Goal: Task Accomplishment & Management: Complete application form

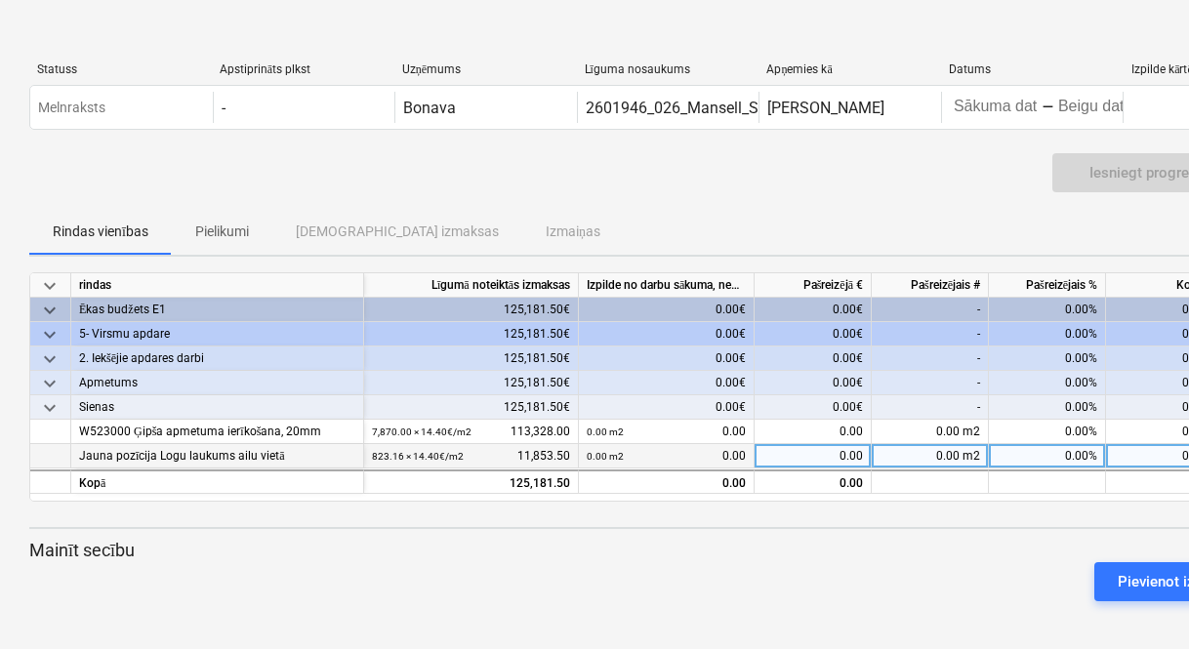
click at [951, 453] on div "0.00 m2" at bounding box center [930, 456] width 117 height 24
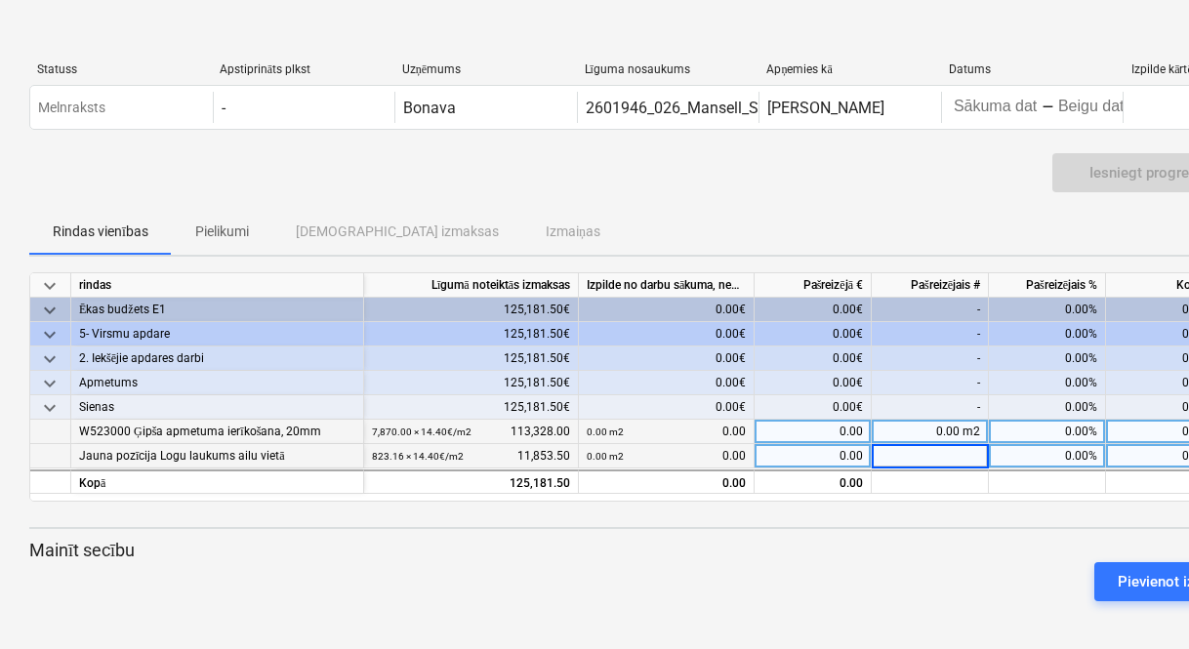
click at [956, 431] on div "0.00 m2" at bounding box center [930, 432] width 117 height 24
type input "1"
type input "989,76"
click at [952, 532] on div "keyboard_arrow_down rindas Līgumā noteiktās izmaksas Izpilde no darbu sākuma, n…" at bounding box center [667, 444] width 1277 height 345
click at [955, 427] on div "0.00 m2" at bounding box center [930, 432] width 117 height 24
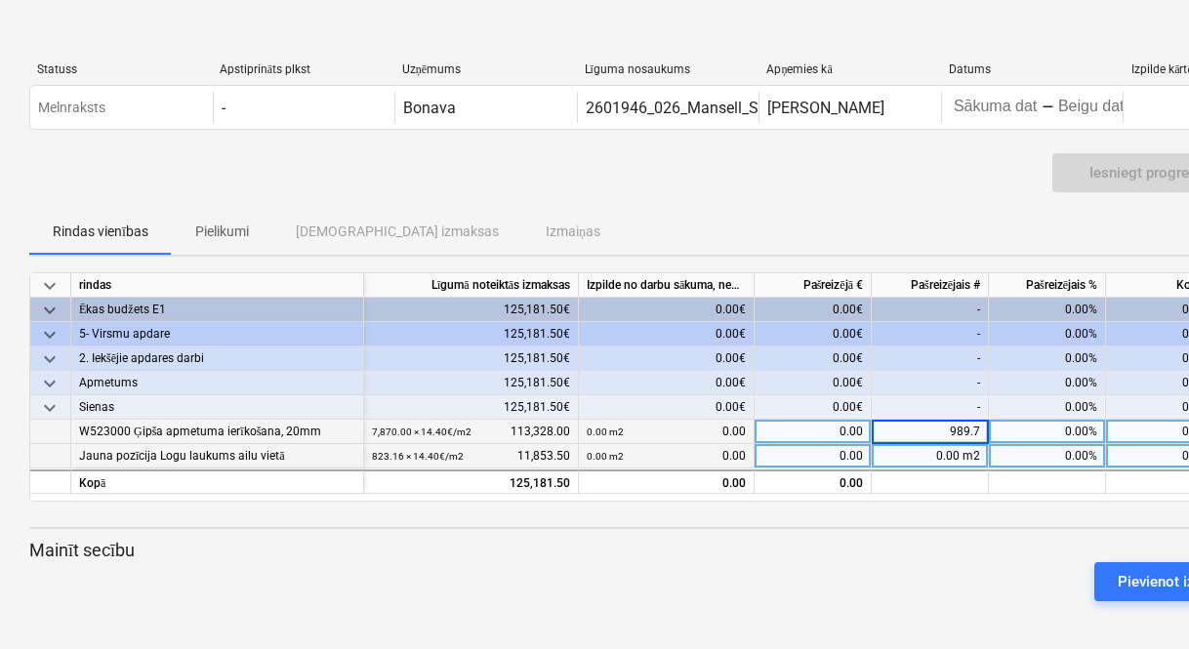
type input "989.76"
click at [916, 567] on div "Pievienot izmaiņu secību" at bounding box center [667, 581] width 1292 height 55
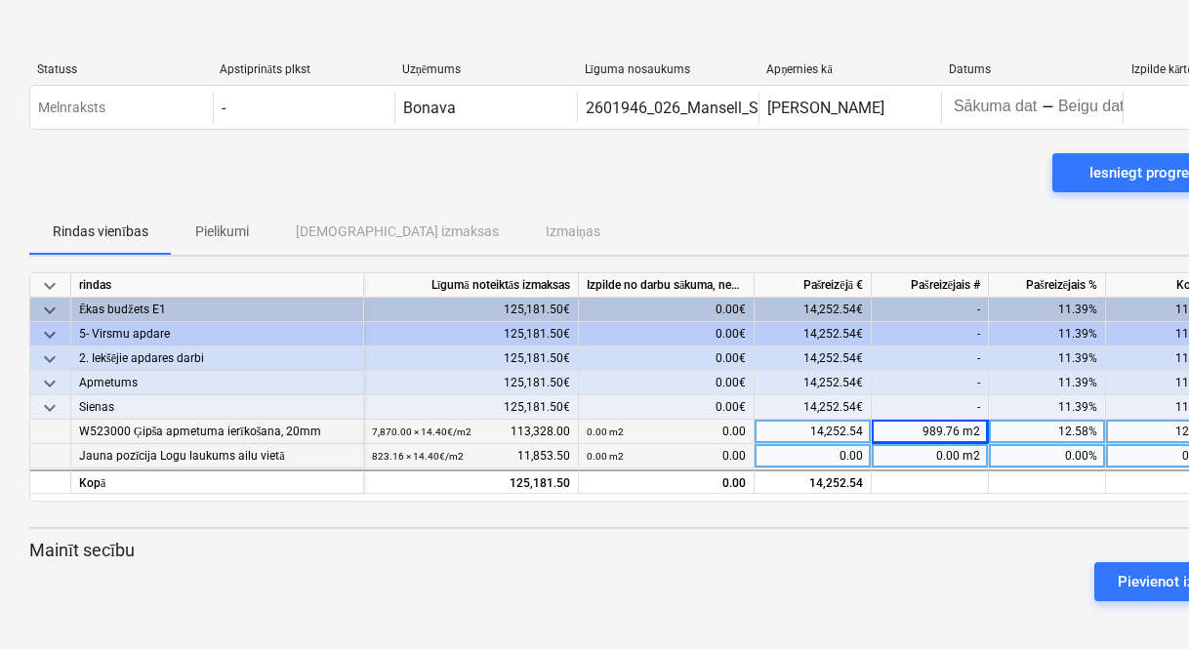
click at [954, 463] on div "0.00 m2" at bounding box center [930, 456] width 117 height 24
type input "1"
type input "84"
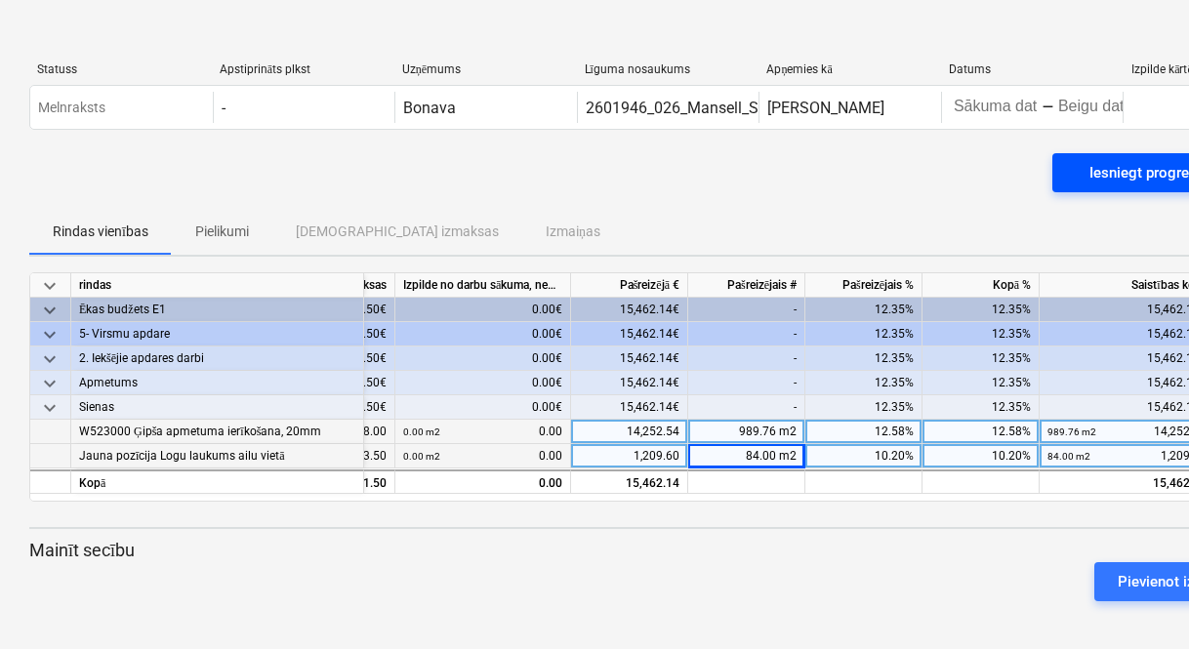
click at [1110, 171] on div "Iesniegt progresa ziņojumu" at bounding box center [1179, 172] width 180 height 25
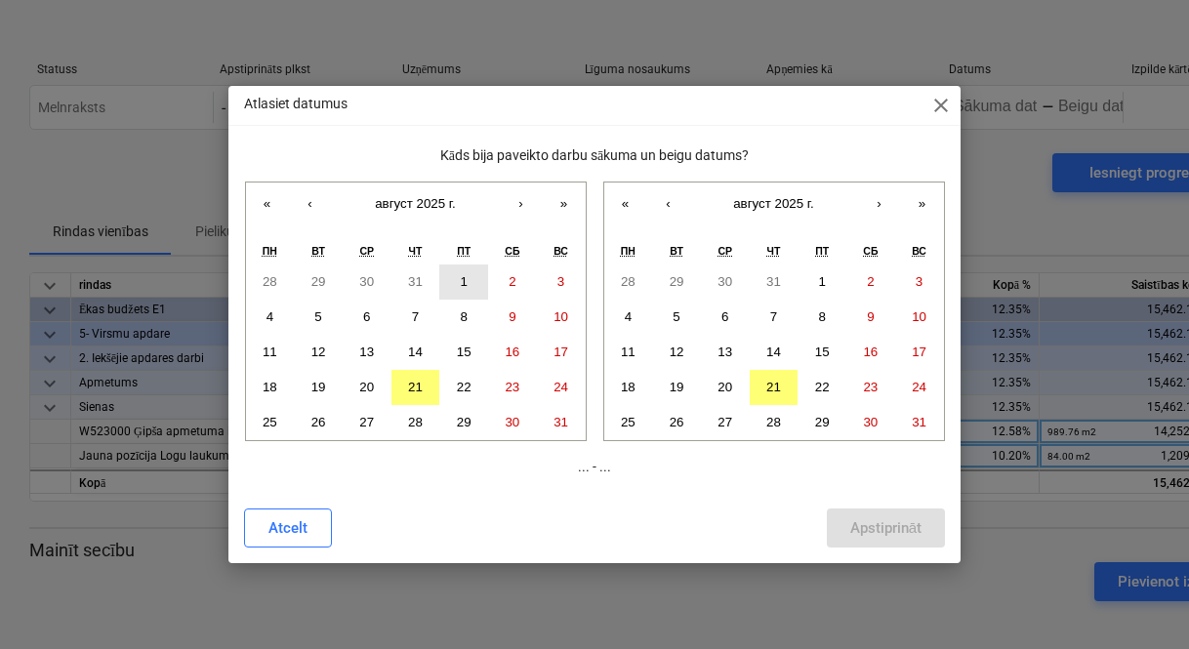
click at [455, 279] on button "1" at bounding box center [463, 281] width 49 height 35
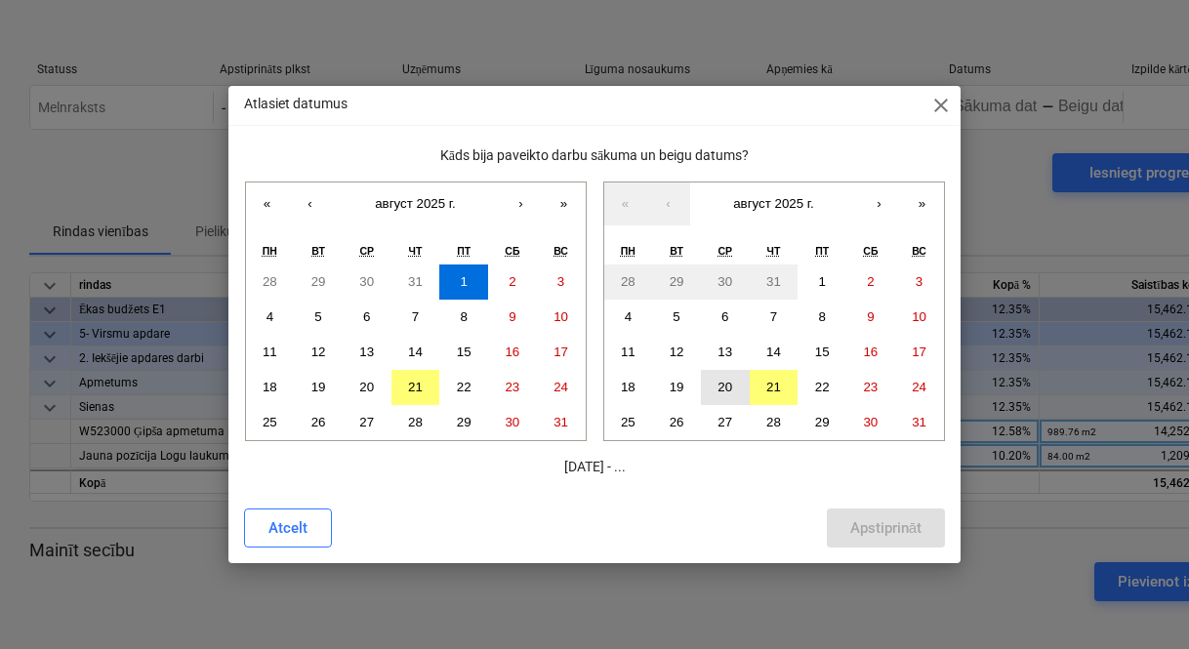
click at [720, 386] on abbr "20" at bounding box center [724, 387] width 15 height 15
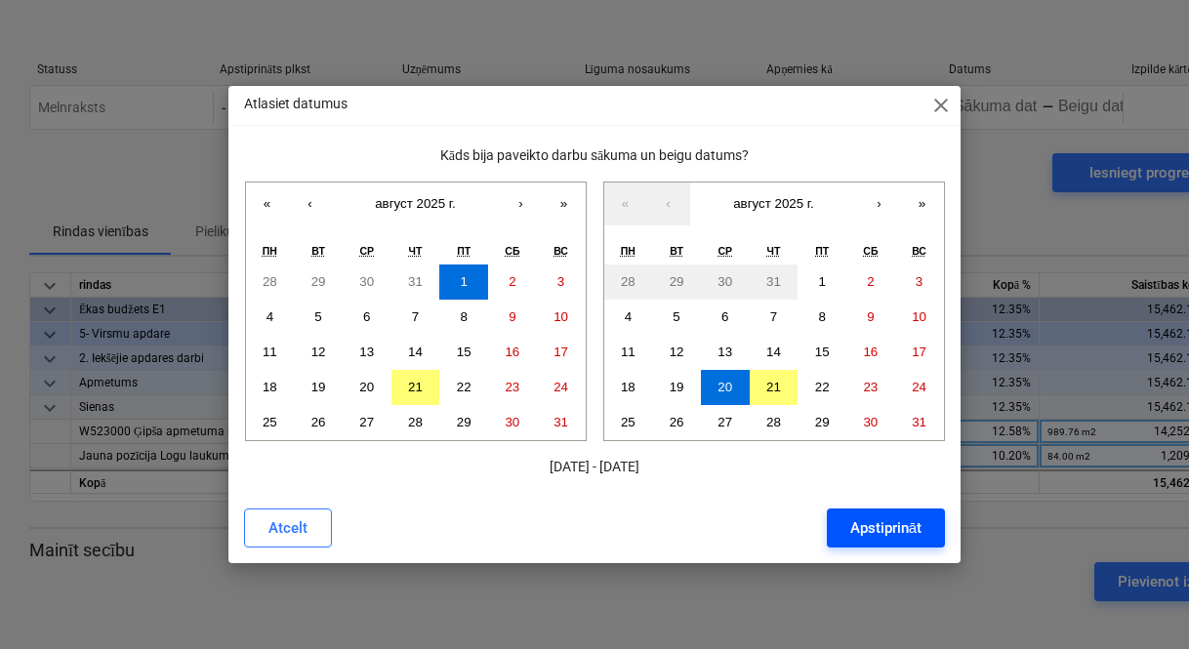
click at [866, 522] on div "Apstiprināt" at bounding box center [885, 527] width 71 height 25
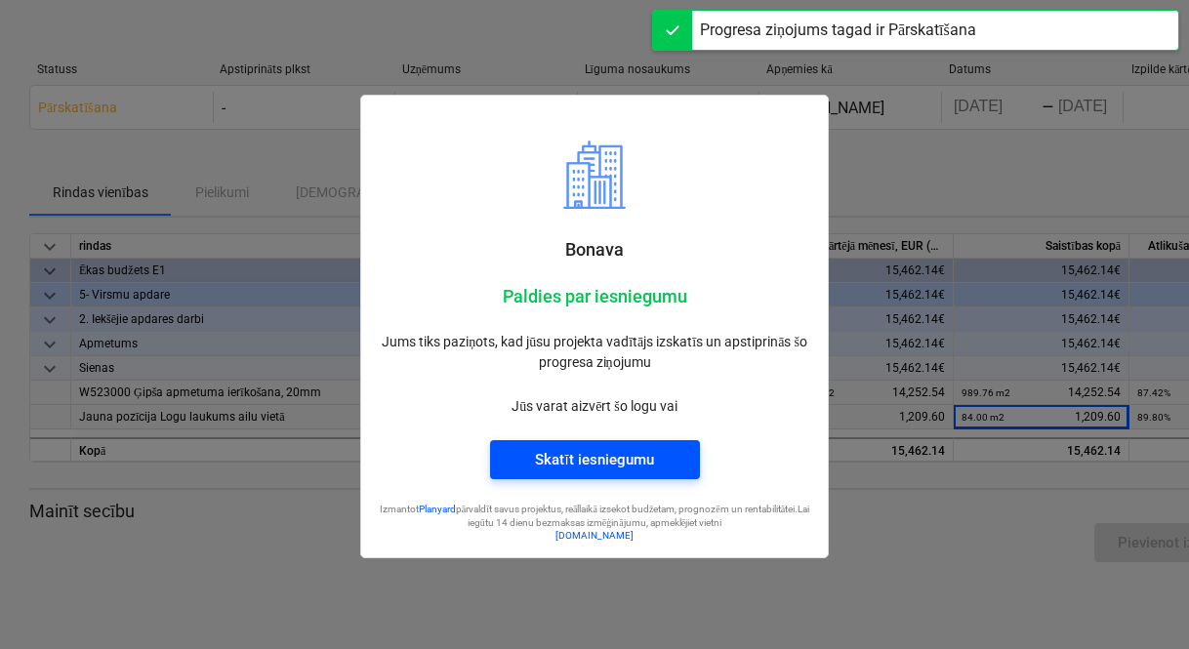
click at [620, 463] on div "Skatīt iesniegumu" at bounding box center [594, 459] width 118 height 25
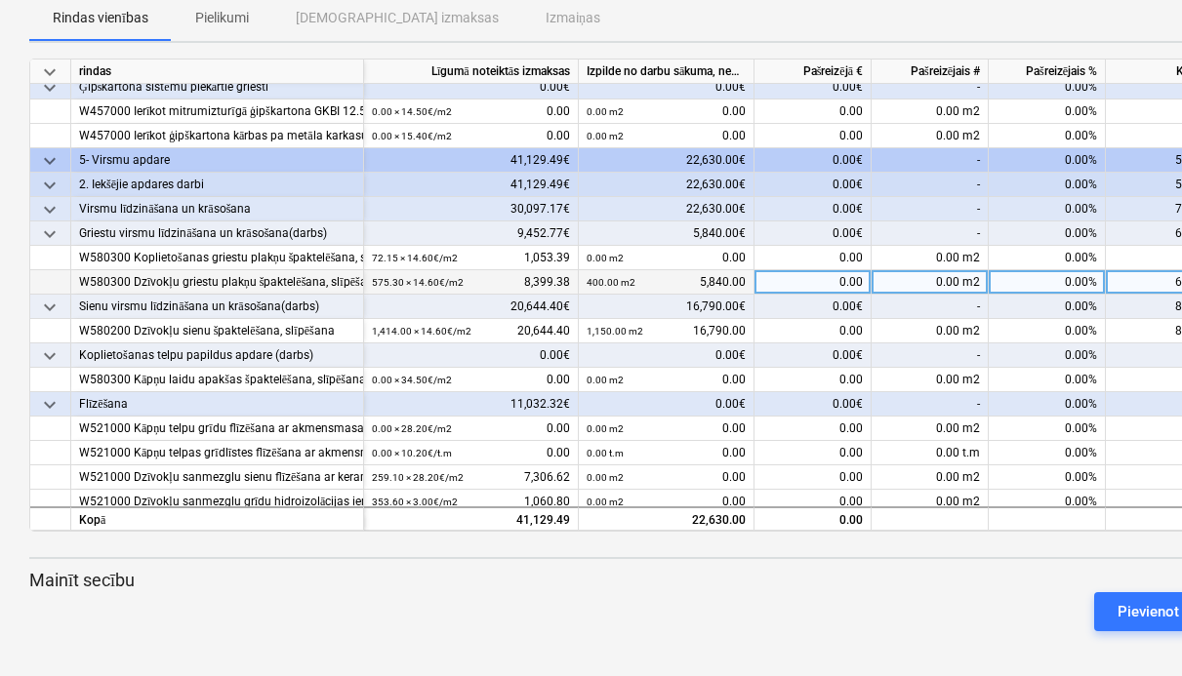
scroll to position [184, 0]
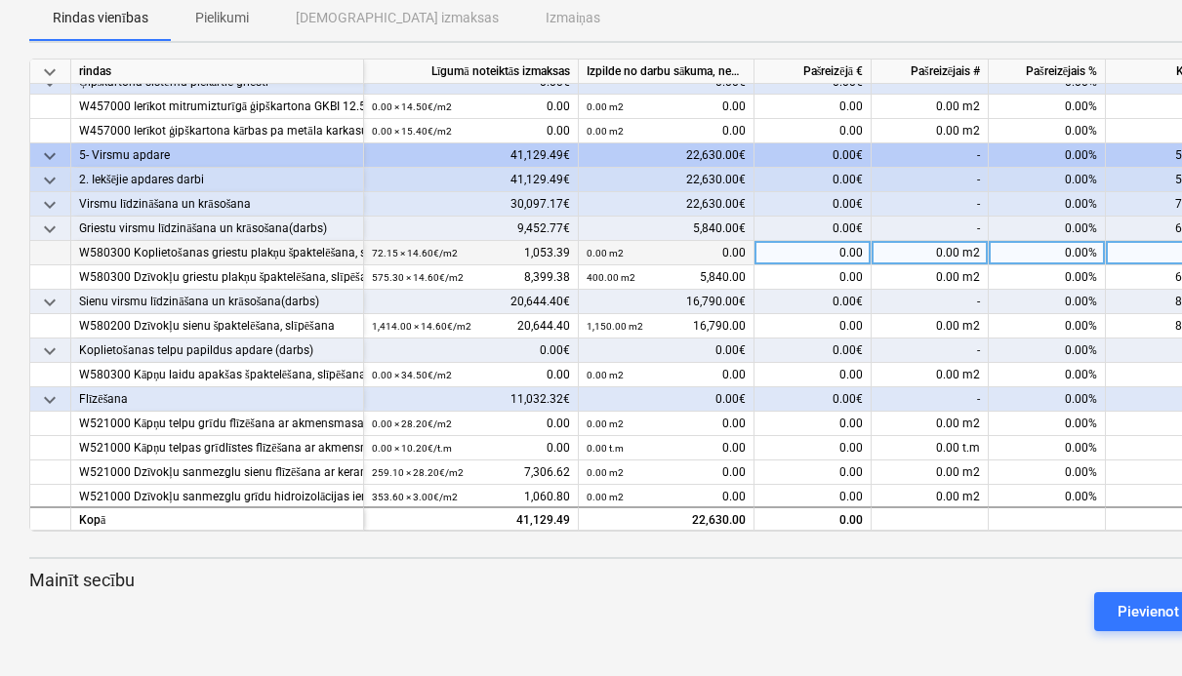
click at [956, 253] on div "0.00 m2" at bounding box center [930, 253] width 117 height 24
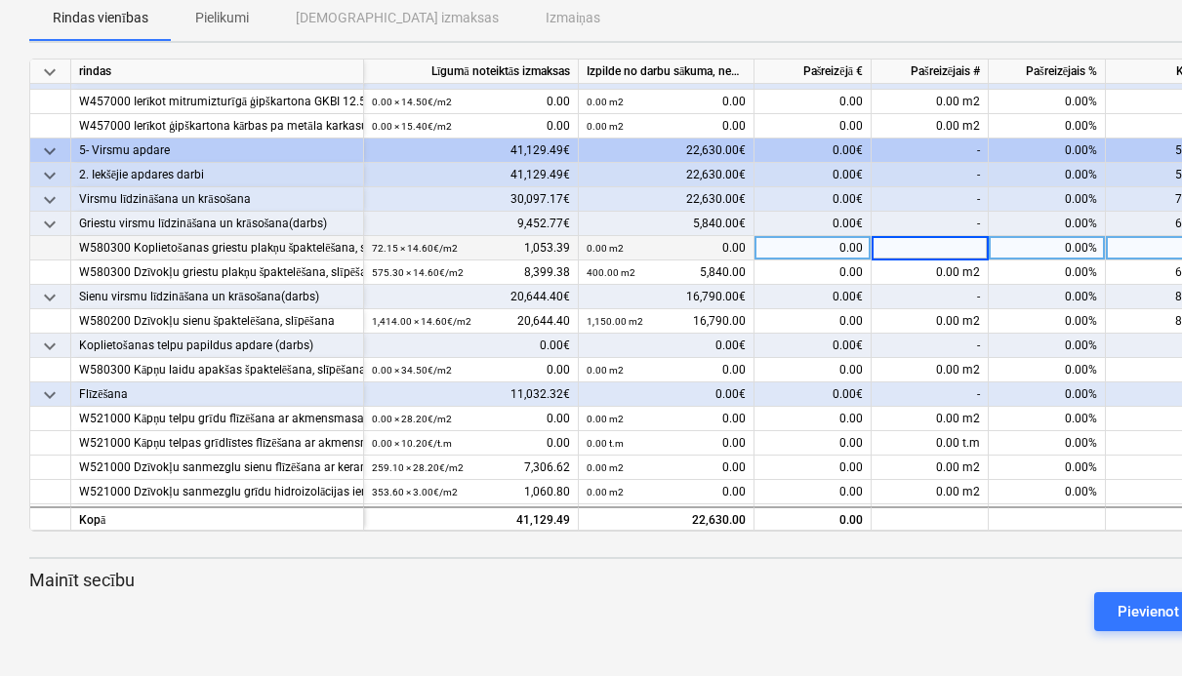
scroll to position [189, 0]
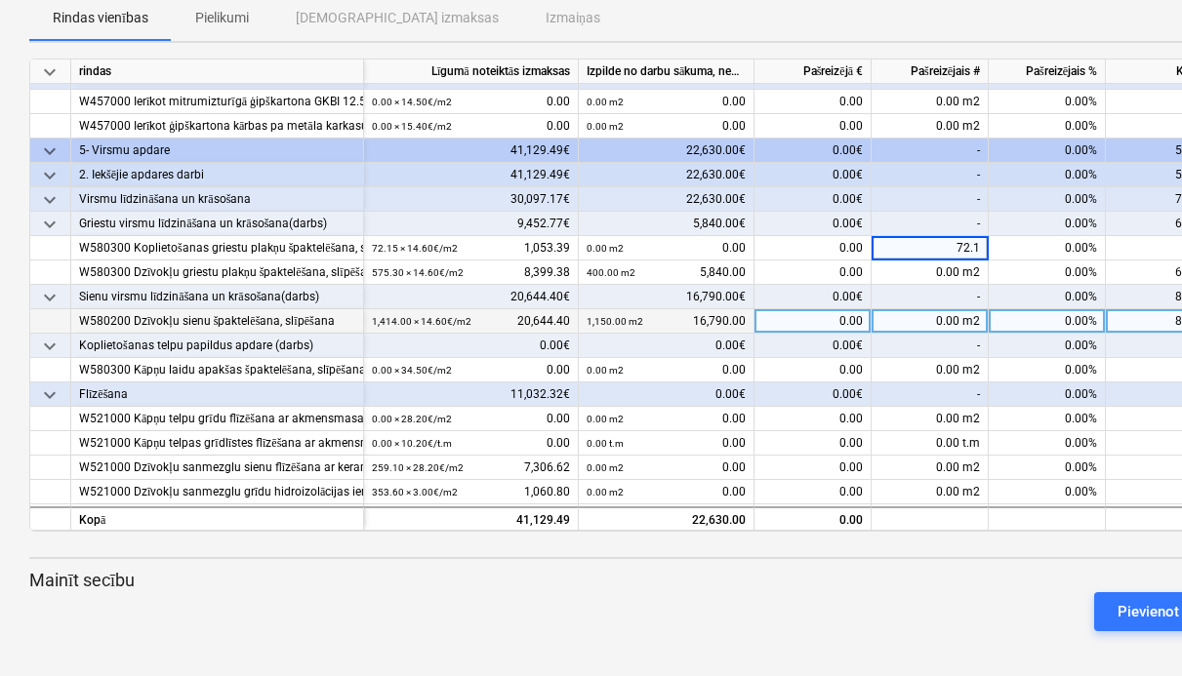
type input "72.15"
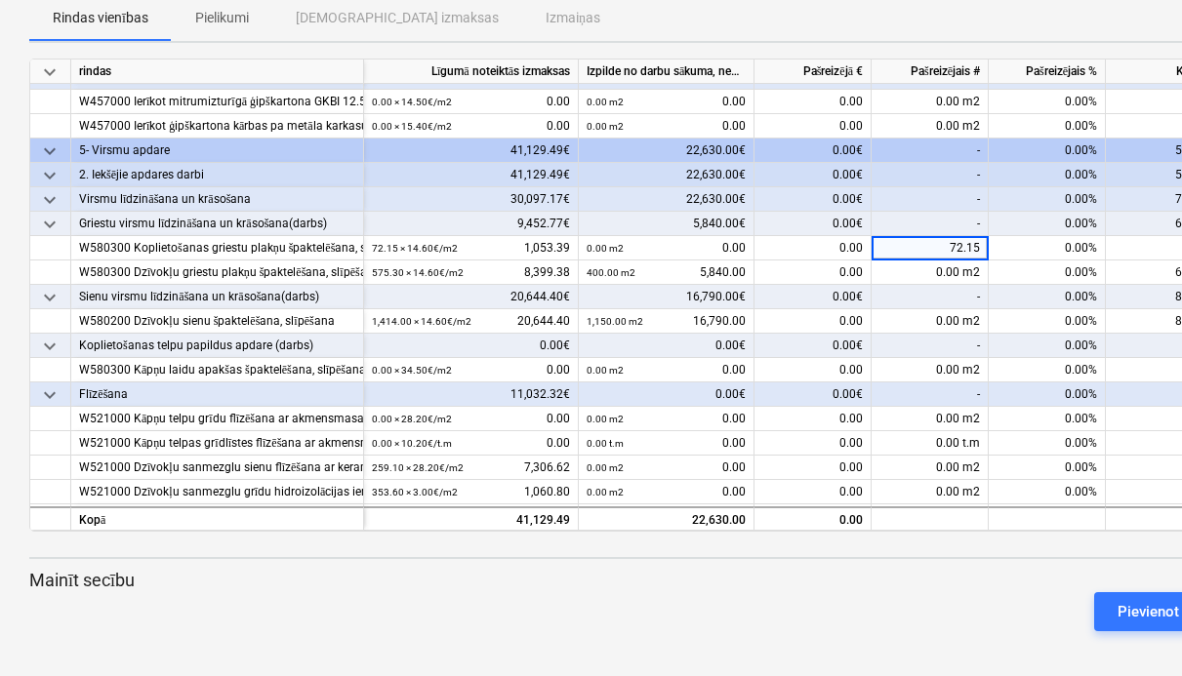
click at [1006, 342] on div "0.00%" at bounding box center [1047, 346] width 117 height 24
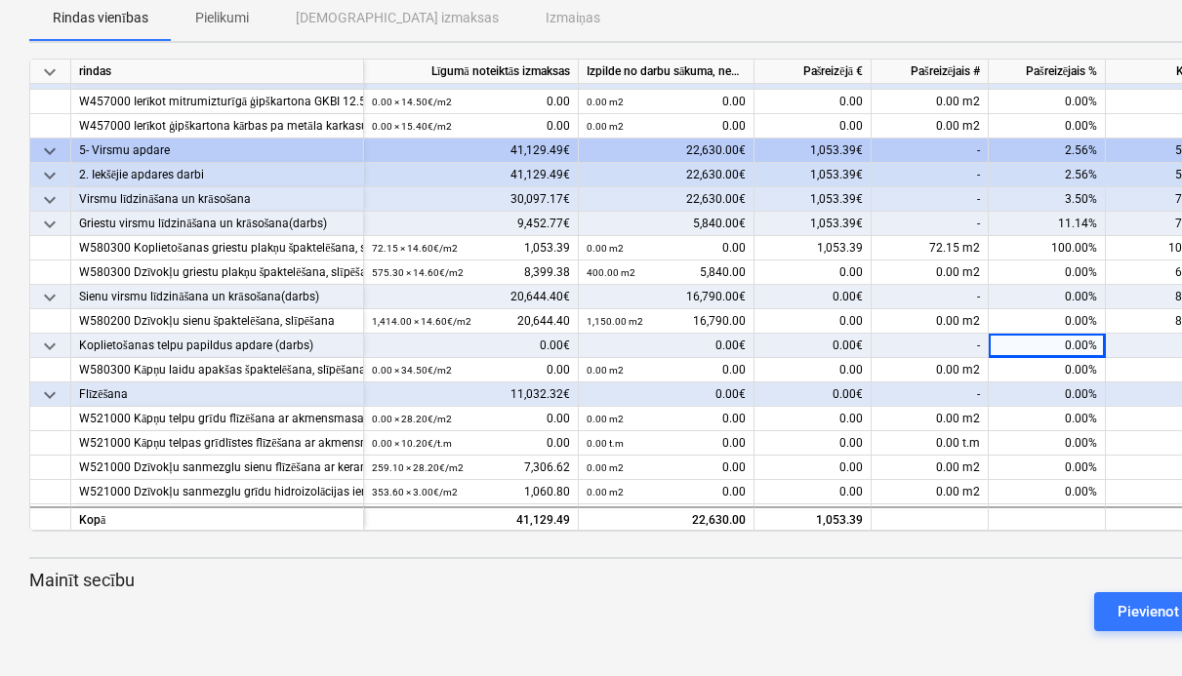
scroll to position [157, 0]
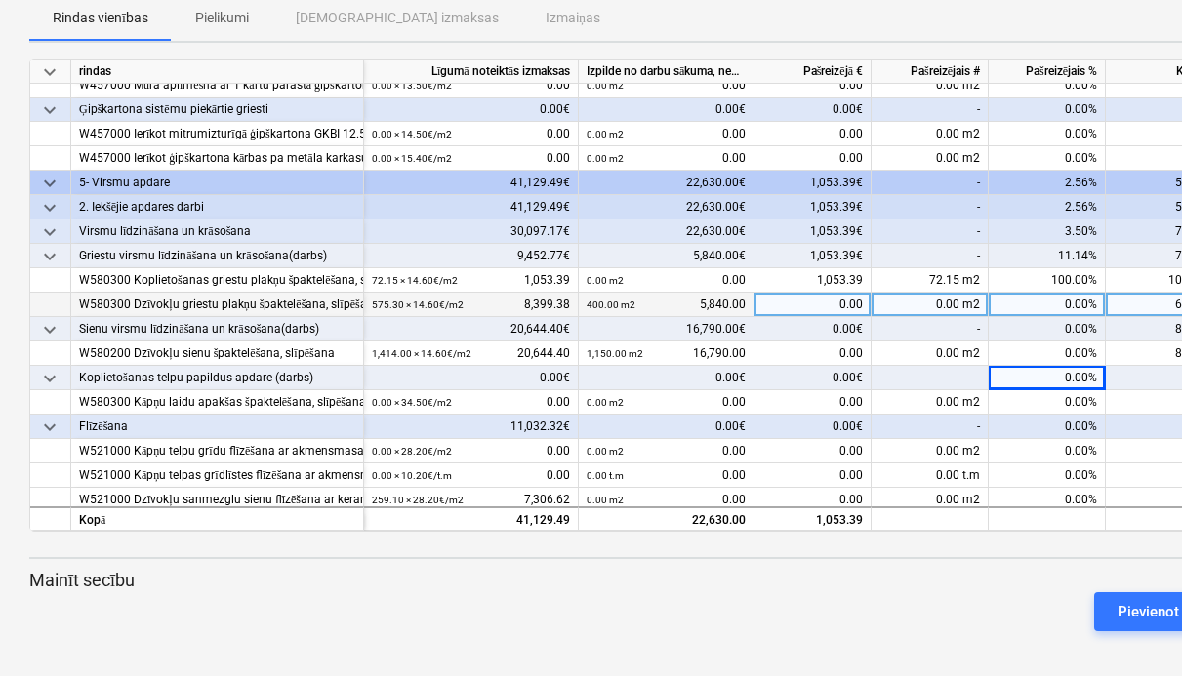
click at [941, 306] on div "0.00 m2" at bounding box center [930, 305] width 117 height 24
type input "175.30"
click at [920, 338] on div "-" at bounding box center [930, 329] width 117 height 24
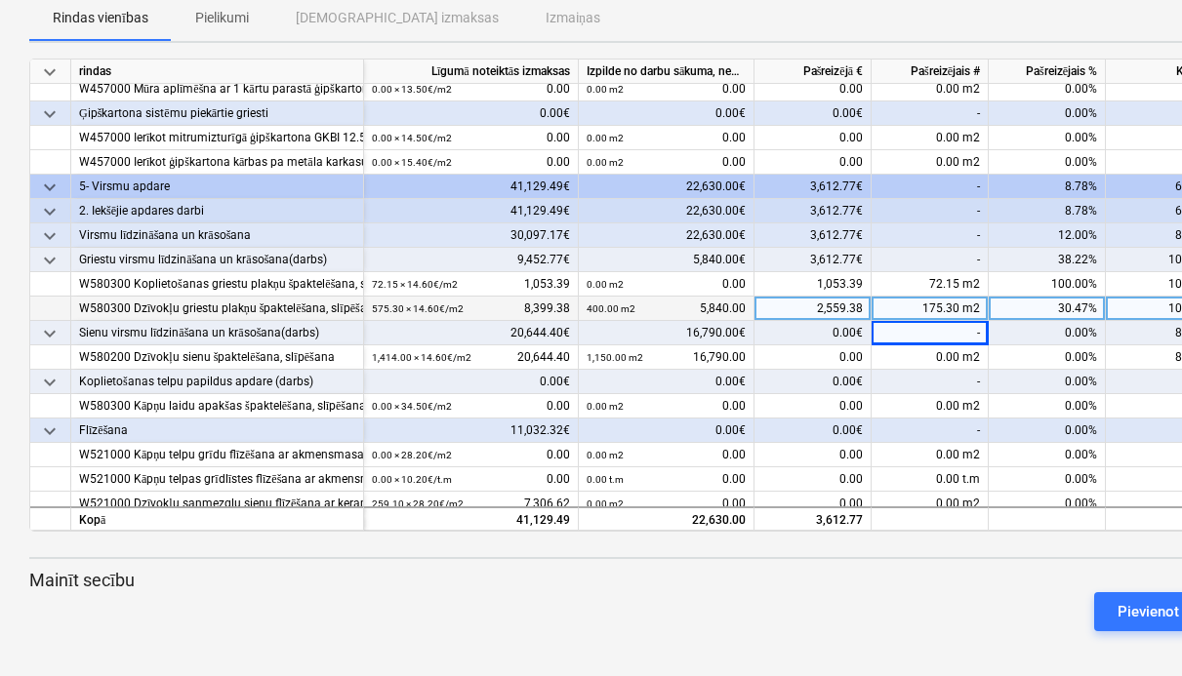
scroll to position [214, 0]
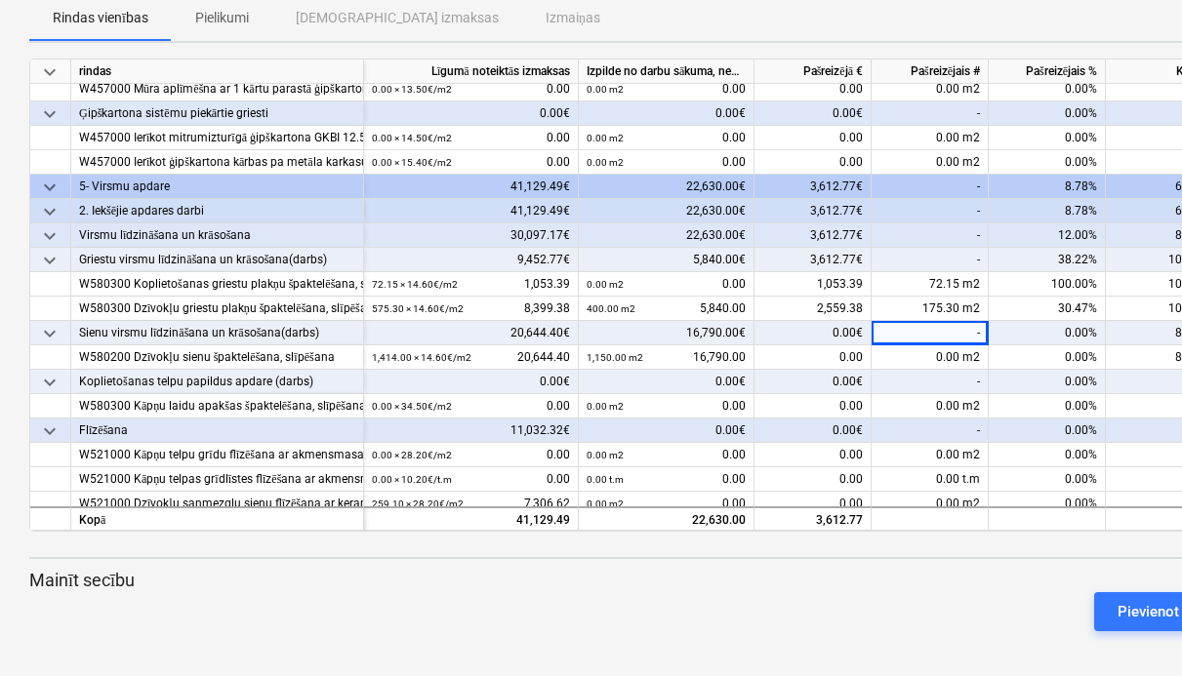
click at [968, 331] on div "-" at bounding box center [930, 333] width 117 height 24
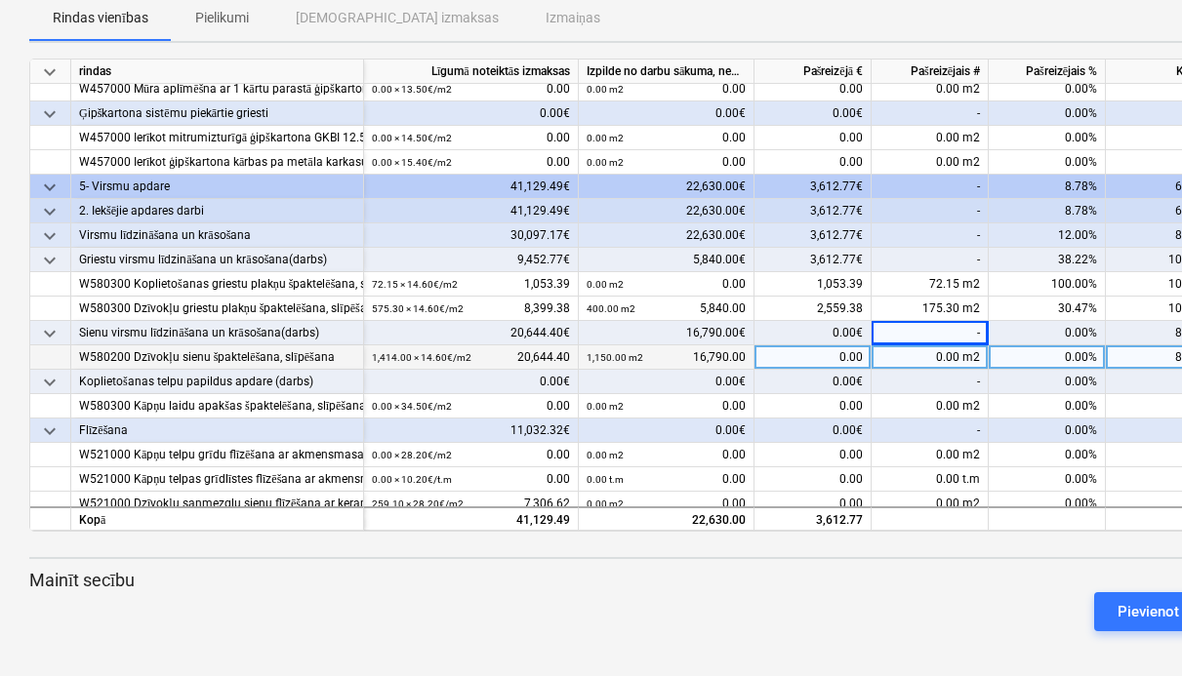
click at [954, 358] on div "0.00 m2" at bounding box center [930, 358] width 117 height 24
type input "264"
click at [1022, 355] on div "0.00%" at bounding box center [1047, 358] width 117 height 24
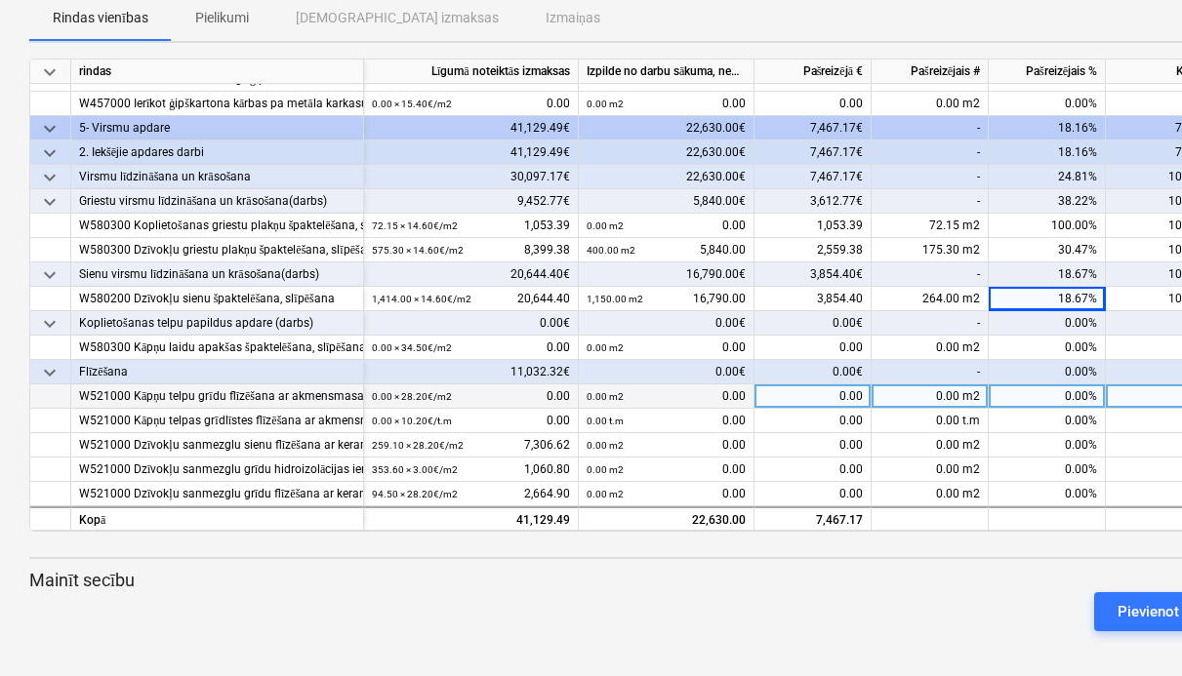
scroll to position [212, 0]
